Goal: Use online tool/utility: Use online tool/utility

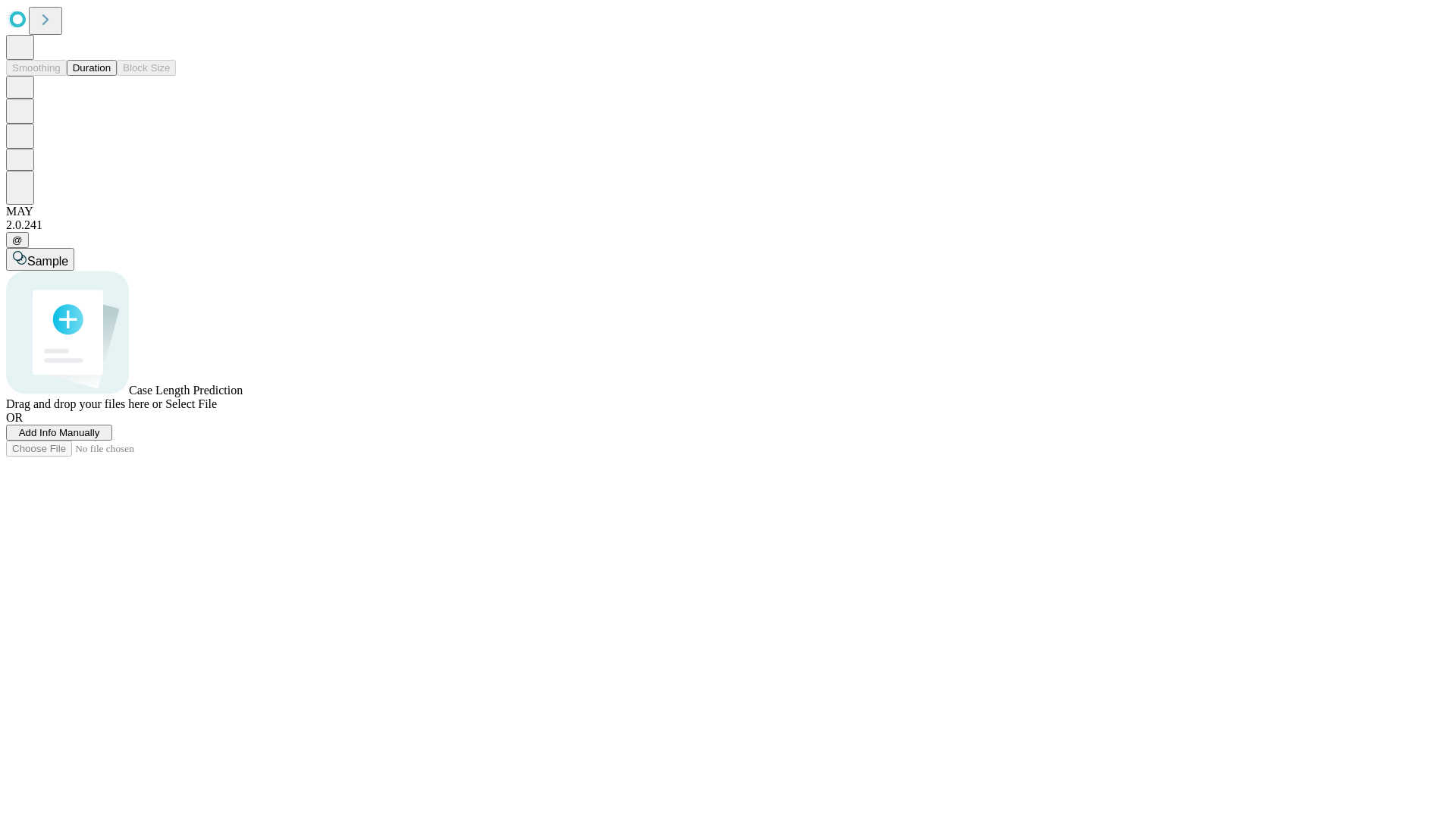
click at [111, 76] on button "Duration" at bounding box center [91, 68] width 50 height 16
click at [100, 438] on span "Add Info Manually" at bounding box center [59, 432] width 81 height 11
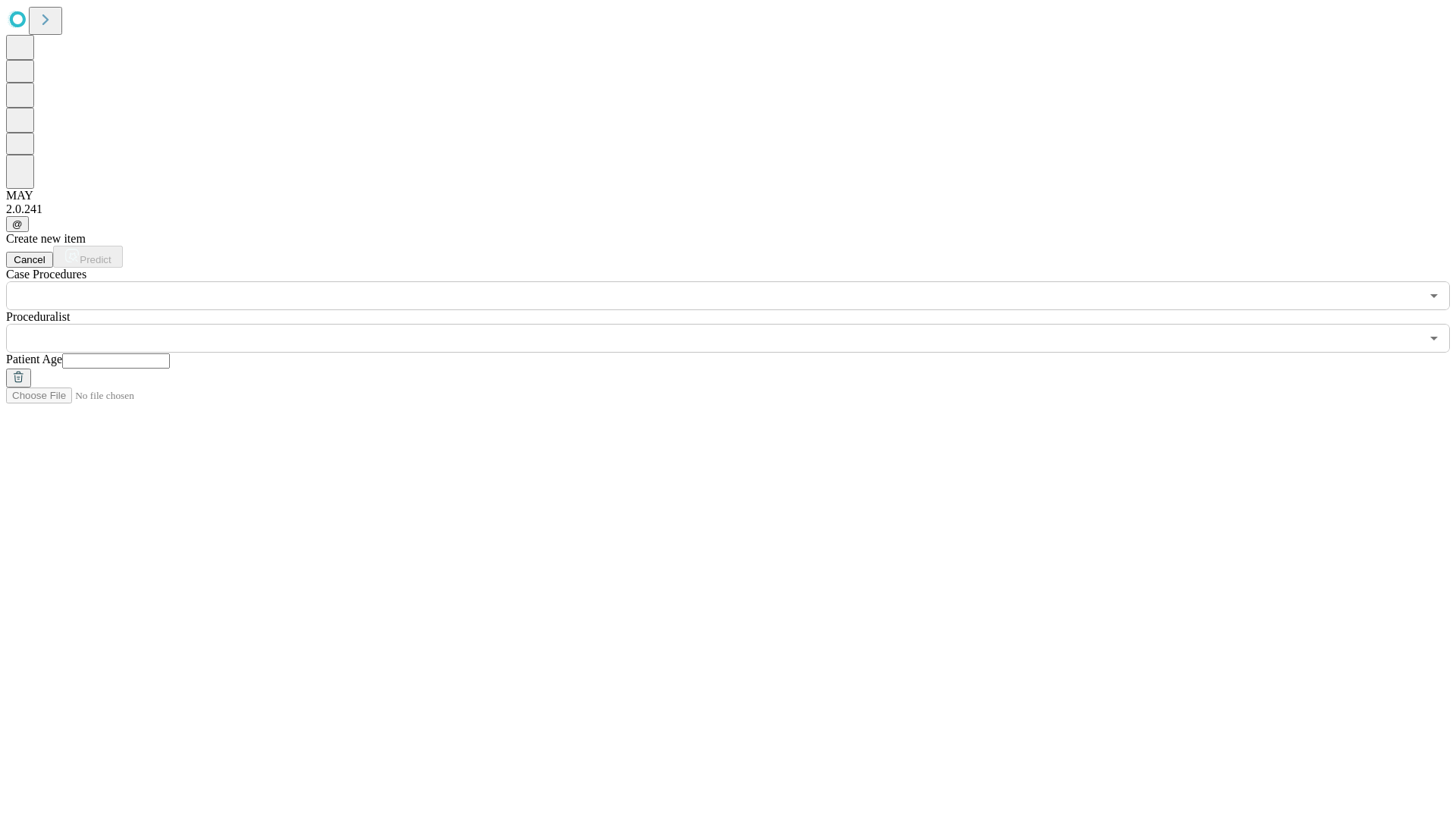
click at [170, 354] on input "text" at bounding box center [116, 361] width 108 height 15
type input "*"
click at [739, 324] on input "text" at bounding box center [713, 339] width 1415 height 29
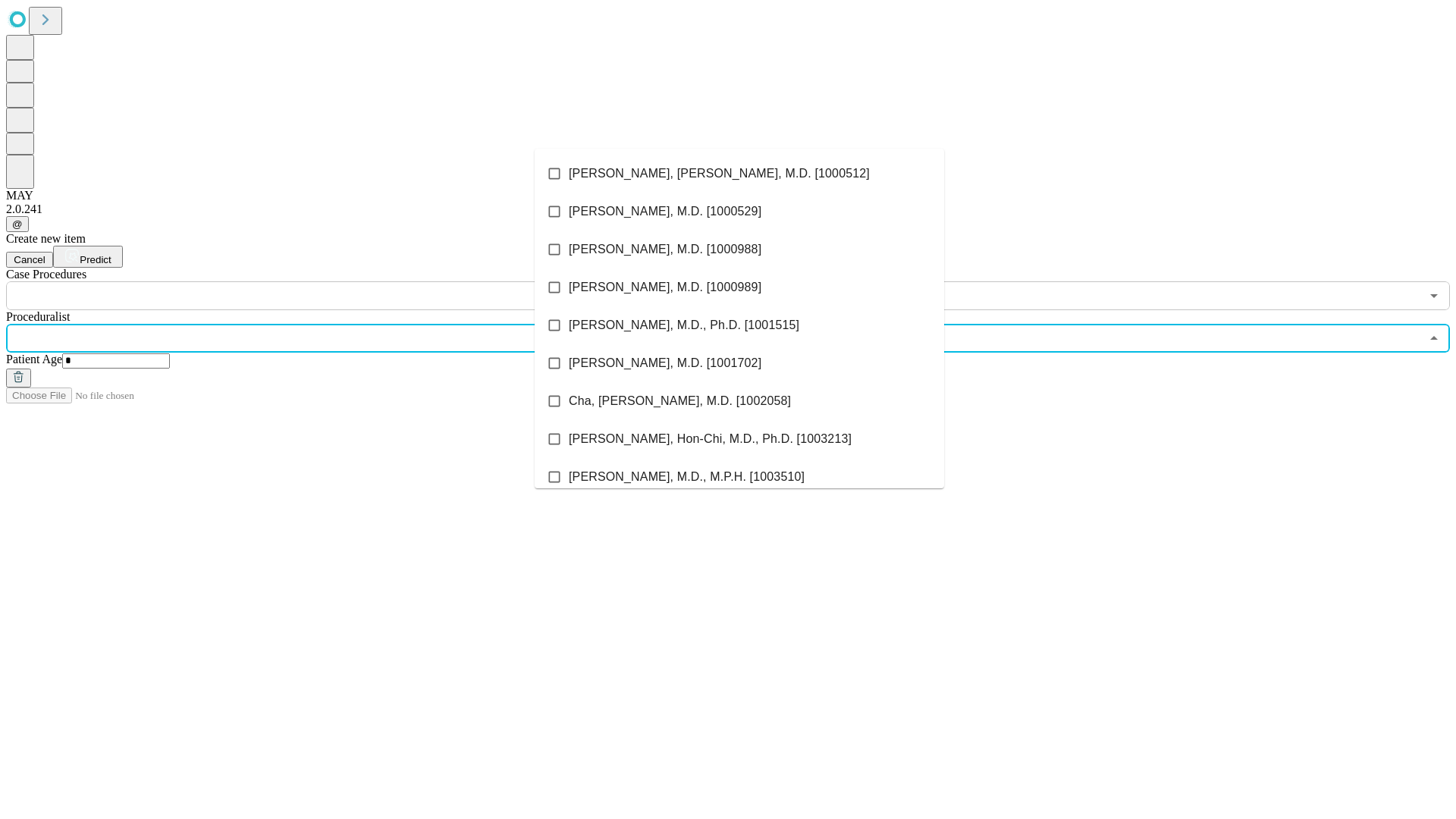
click at [739, 174] on li "[PERSON_NAME], [PERSON_NAME], M.D. [1000512]" at bounding box center [739, 173] width 409 height 38
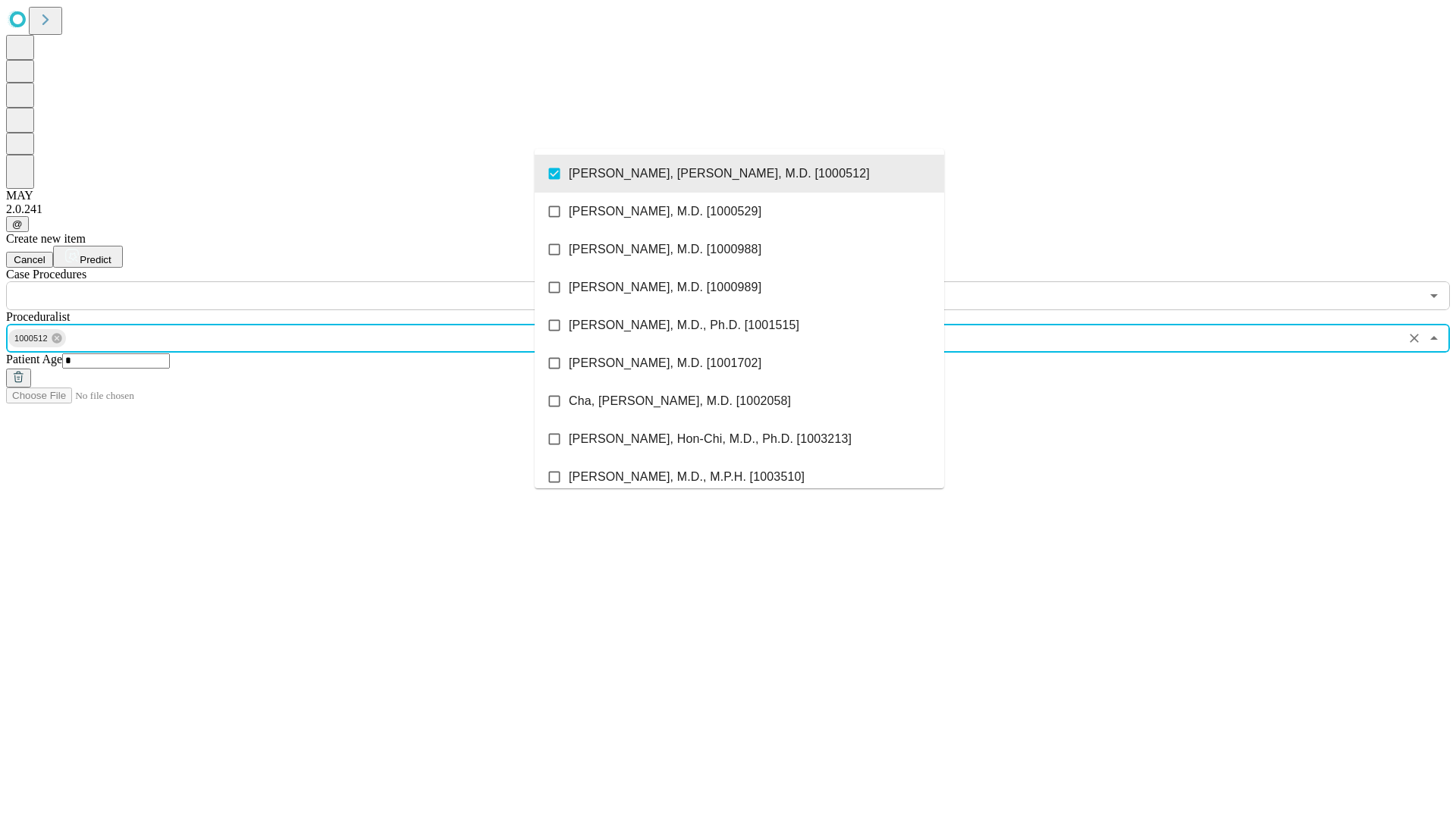
click at [318, 281] on input "text" at bounding box center [713, 296] width 1415 height 29
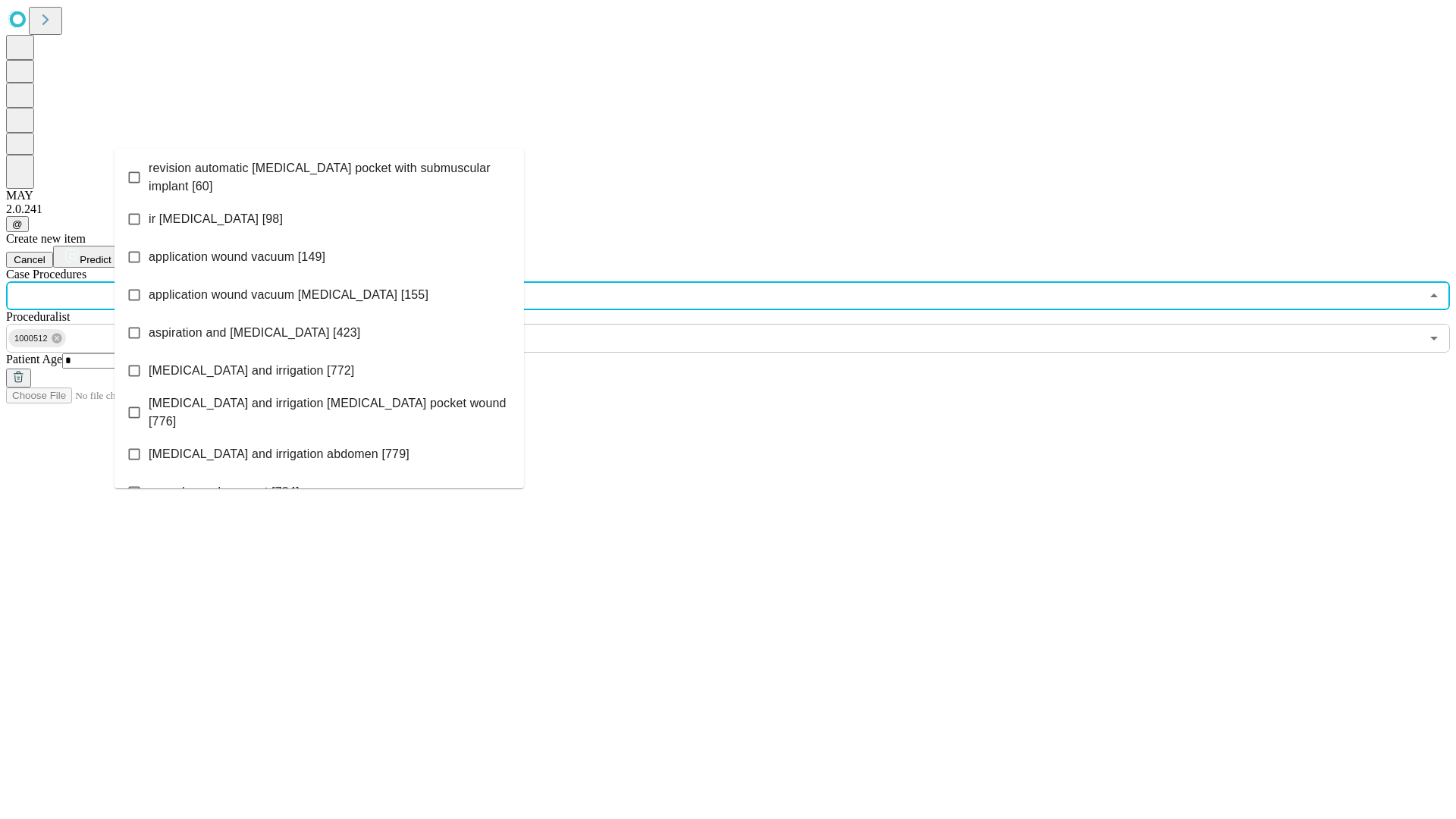
click at [319, 174] on span "revision automatic [MEDICAL_DATA] pocket with submuscular implant [60]" at bounding box center [330, 177] width 363 height 36
click at [111, 254] on span "Predict" at bounding box center [95, 259] width 31 height 11
